Goal: Information Seeking & Learning: Learn about a topic

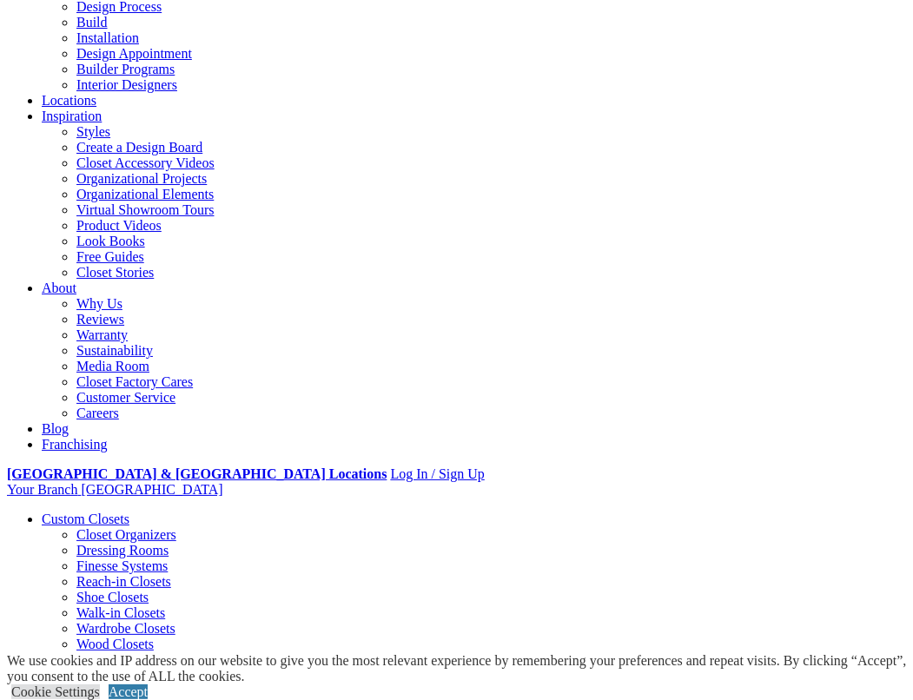
scroll to position [174, 0]
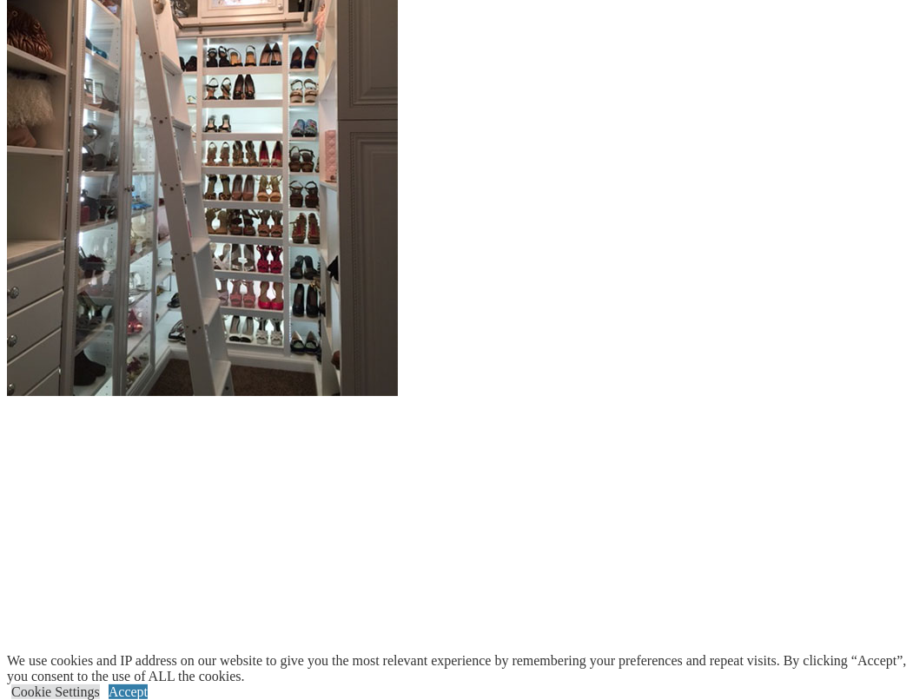
scroll to position [1997, 0]
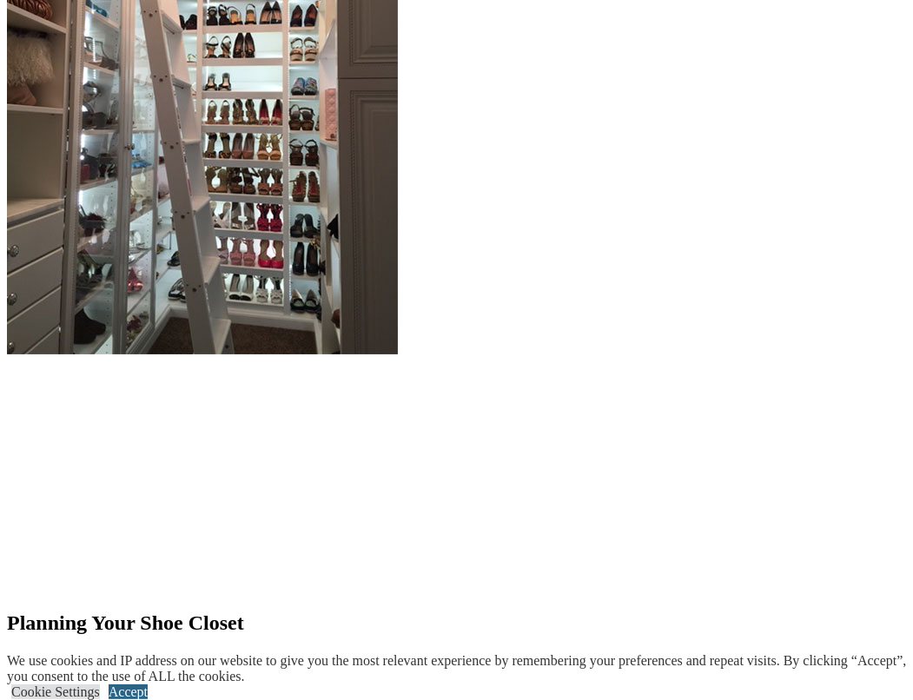
click at [148, 684] on link "Accept" at bounding box center [128, 691] width 39 height 15
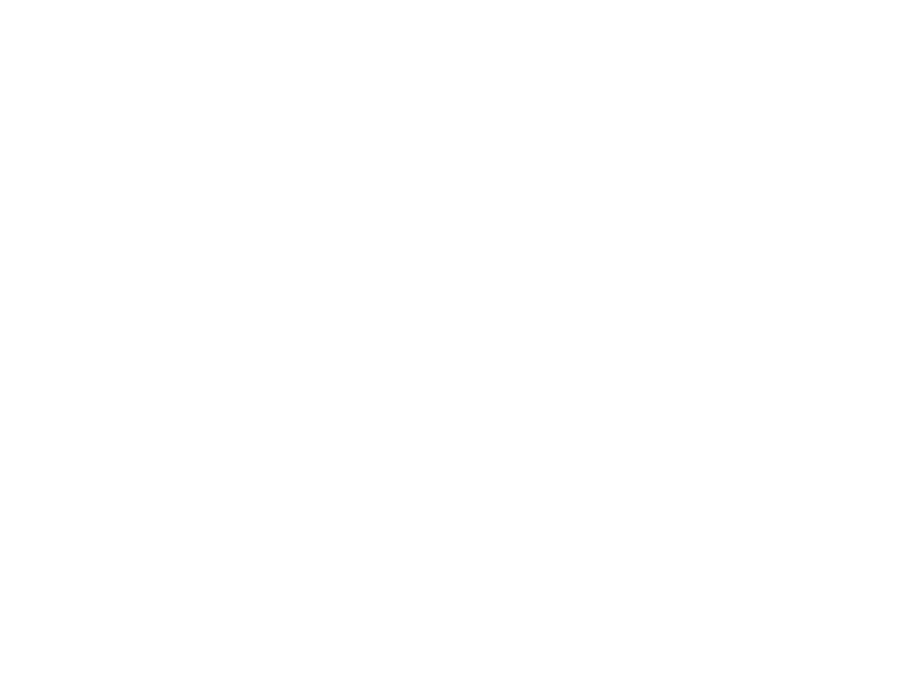
scroll to position [4168, 0]
